Goal: Transaction & Acquisition: Book appointment/travel/reservation

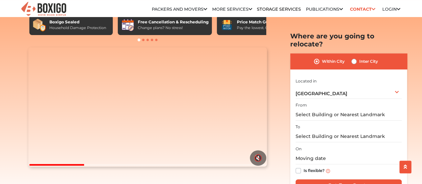
scroll to position [67, 0]
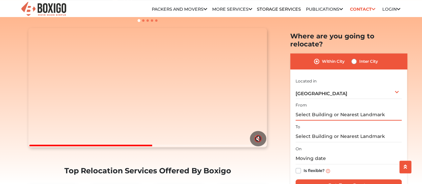
click at [306, 109] on input "text" at bounding box center [348, 115] width 106 height 12
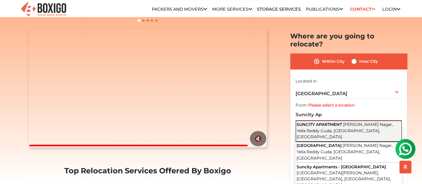
click at [332, 122] on span "[PERSON_NAME] Nagar, Yella Reddy Guda, [GEOGRAPHIC_DATA], [GEOGRAPHIC_DATA]" at bounding box center [344, 130] width 96 height 17
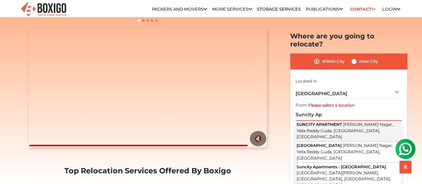
type input "SUNCITY APARTMENT, [PERSON_NAME][GEOGRAPHIC_DATA], [GEOGRAPHIC_DATA], [GEOGRAPH…"
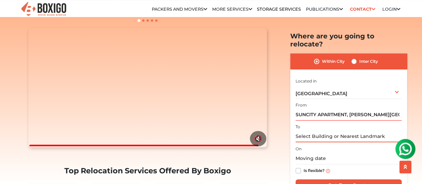
click at [324, 130] on input "text" at bounding box center [348, 136] width 106 height 12
click at [339, 130] on input "text" at bounding box center [348, 136] width 106 height 12
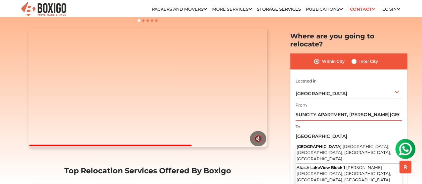
type input "Akash [STREET_ADDRESS]"
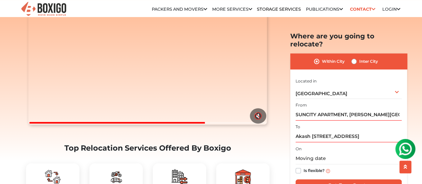
scroll to position [100, 0]
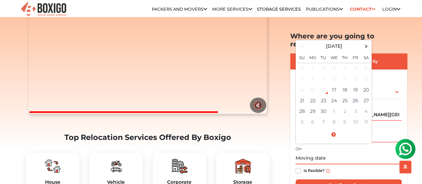
click at [313, 152] on input "text" at bounding box center [348, 158] width 106 height 12
click at [367, 95] on td "27" at bounding box center [366, 100] width 11 height 11
type input "[DATE] 12:00 AM"
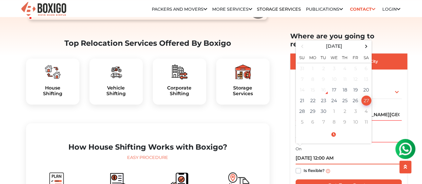
scroll to position [200, 0]
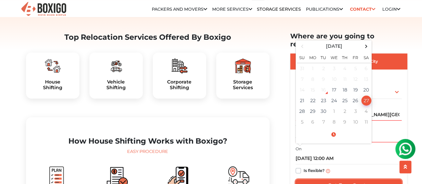
click at [343, 179] on input "Get Free Quote" at bounding box center [348, 185] width 106 height 13
